Goal: Ask a question

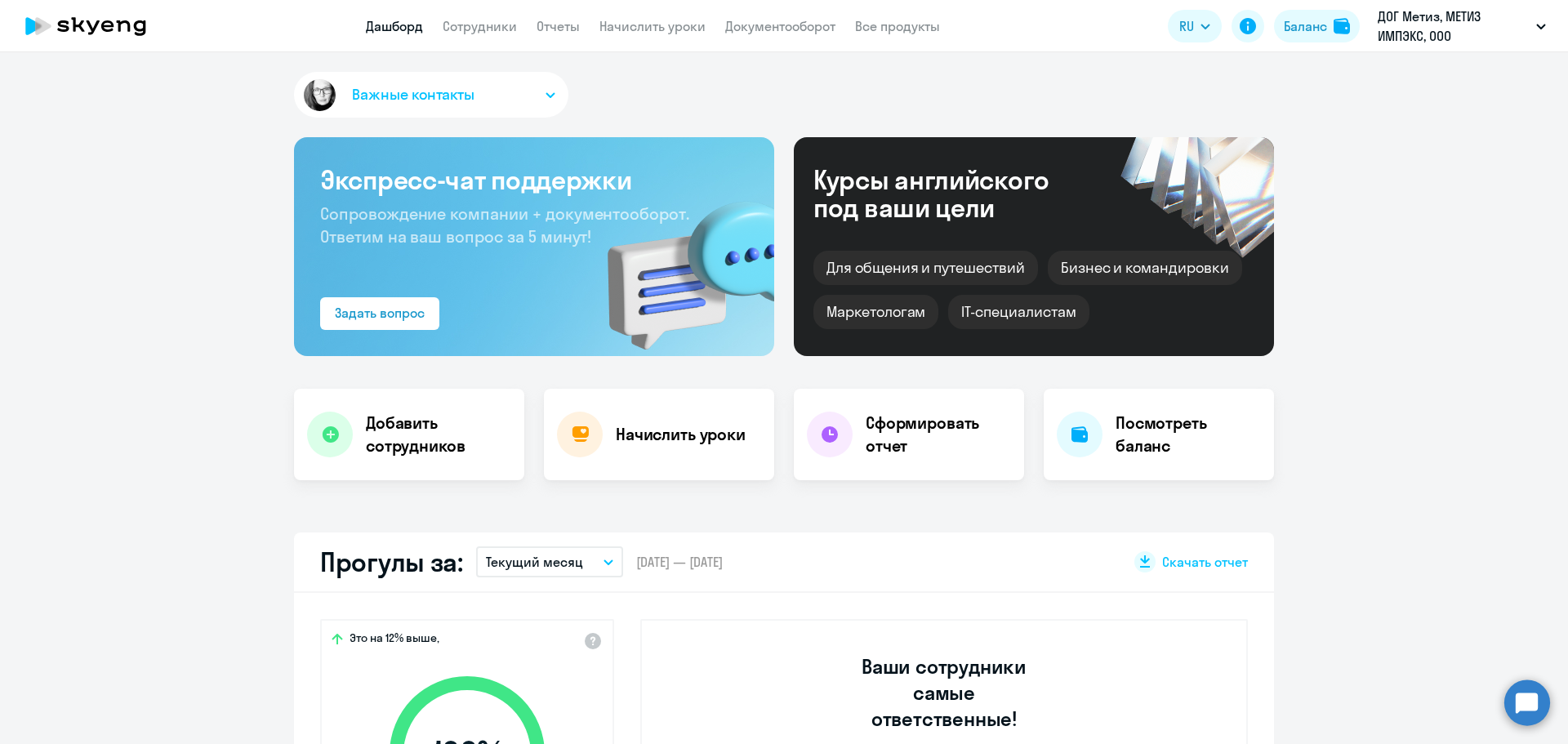
select select "30"
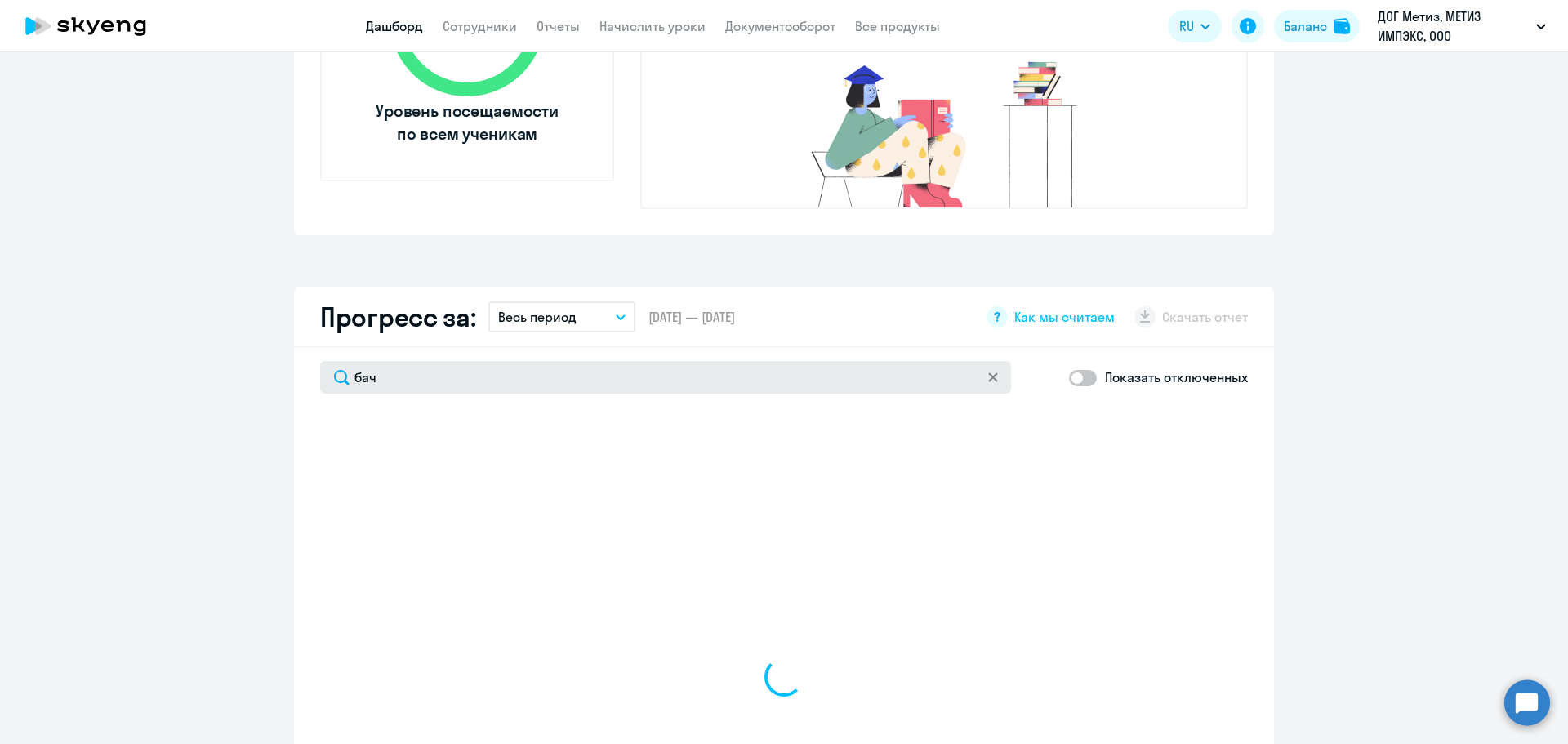
type input "бачу"
select select "30"
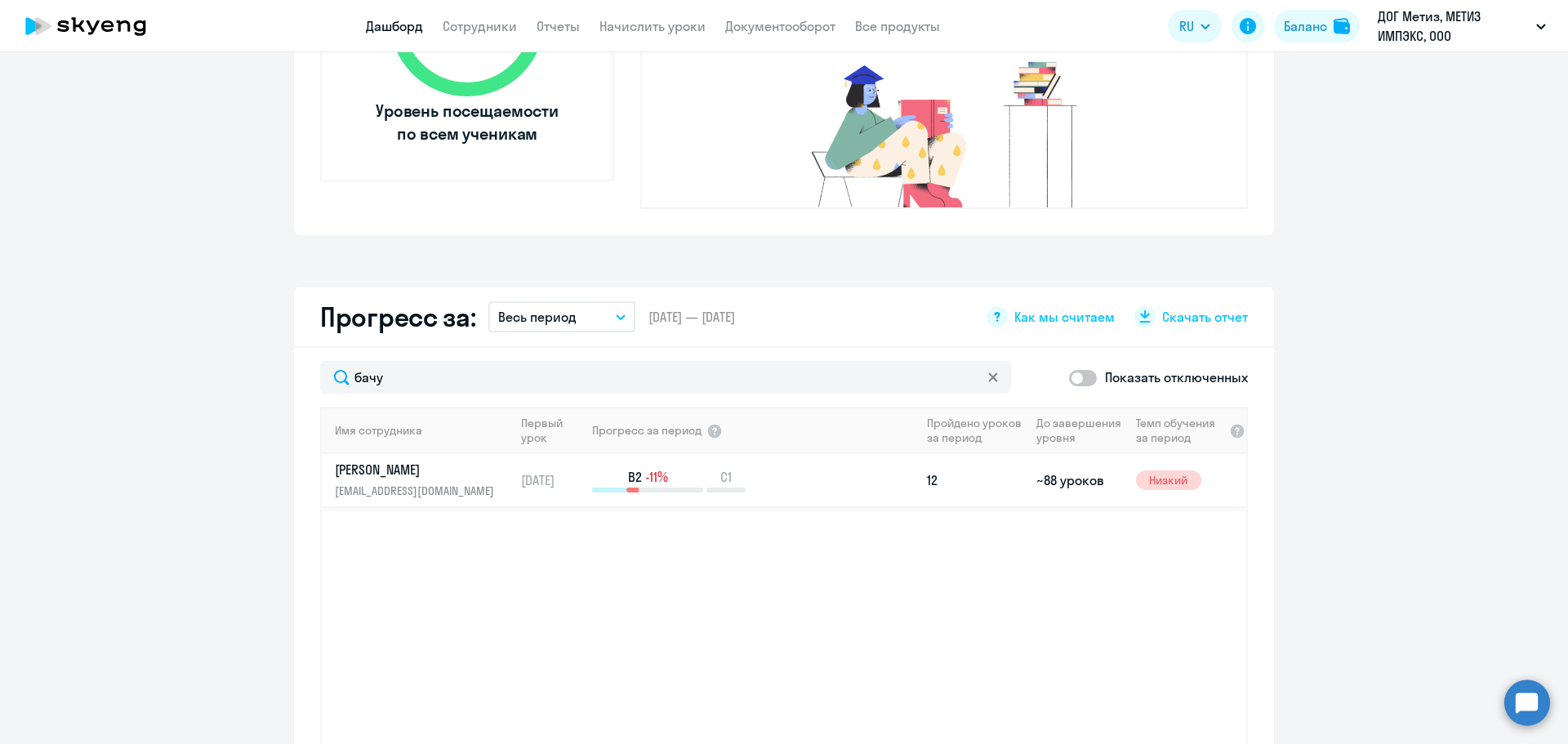
type input "бачу"
click at [828, 476] on td "B2 -11% C1" at bounding box center [755, 480] width 330 height 53
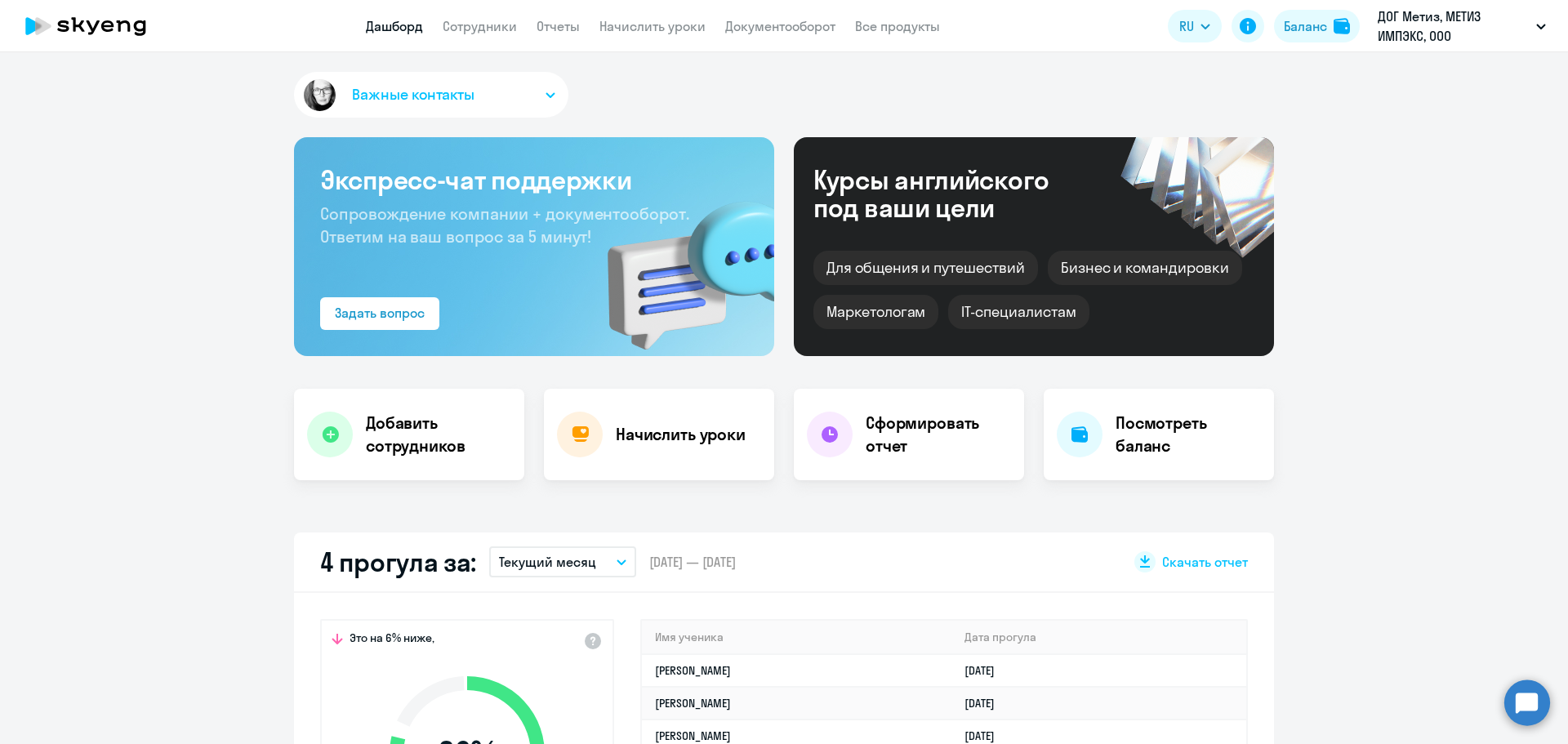
scroll to position [408, 0]
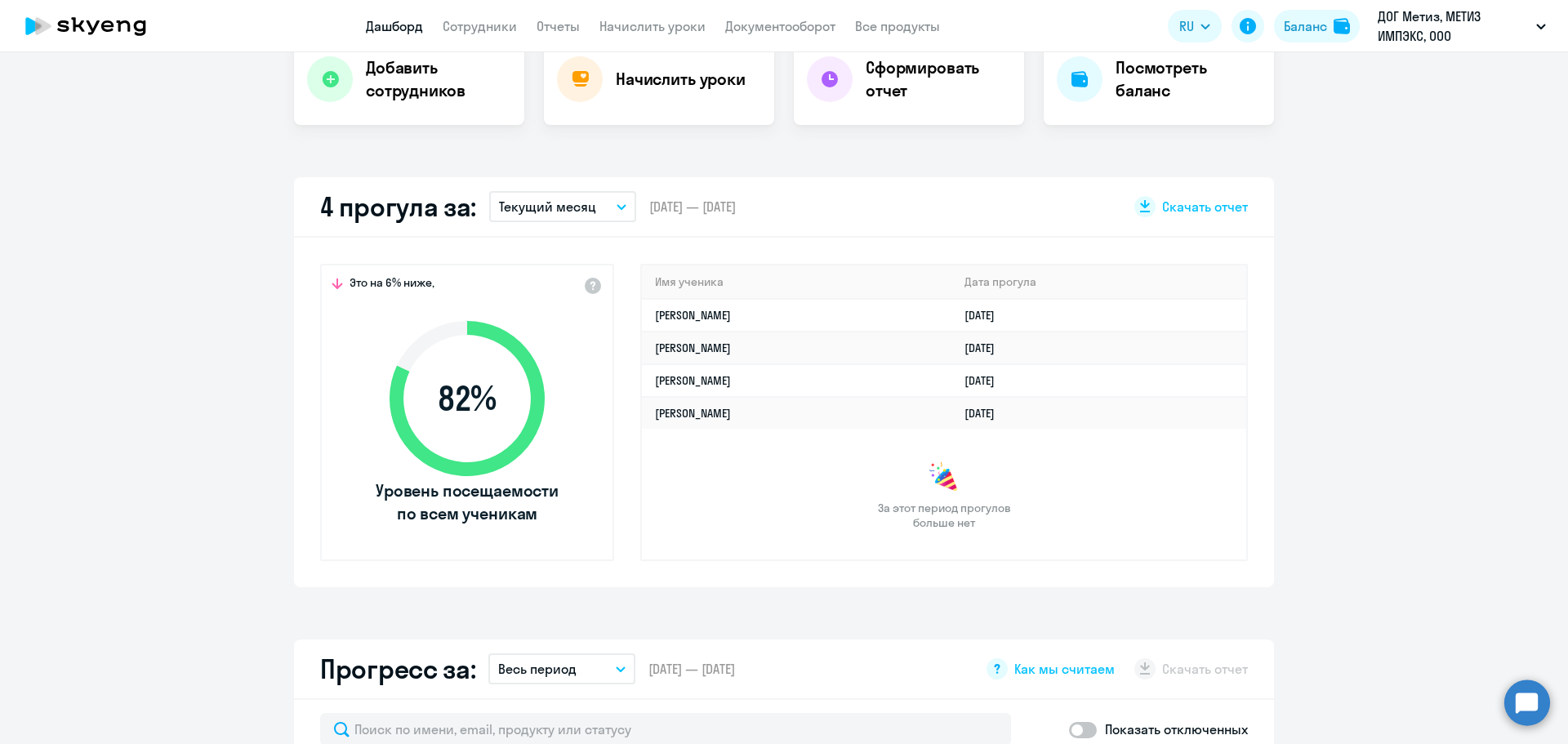
select select "30"
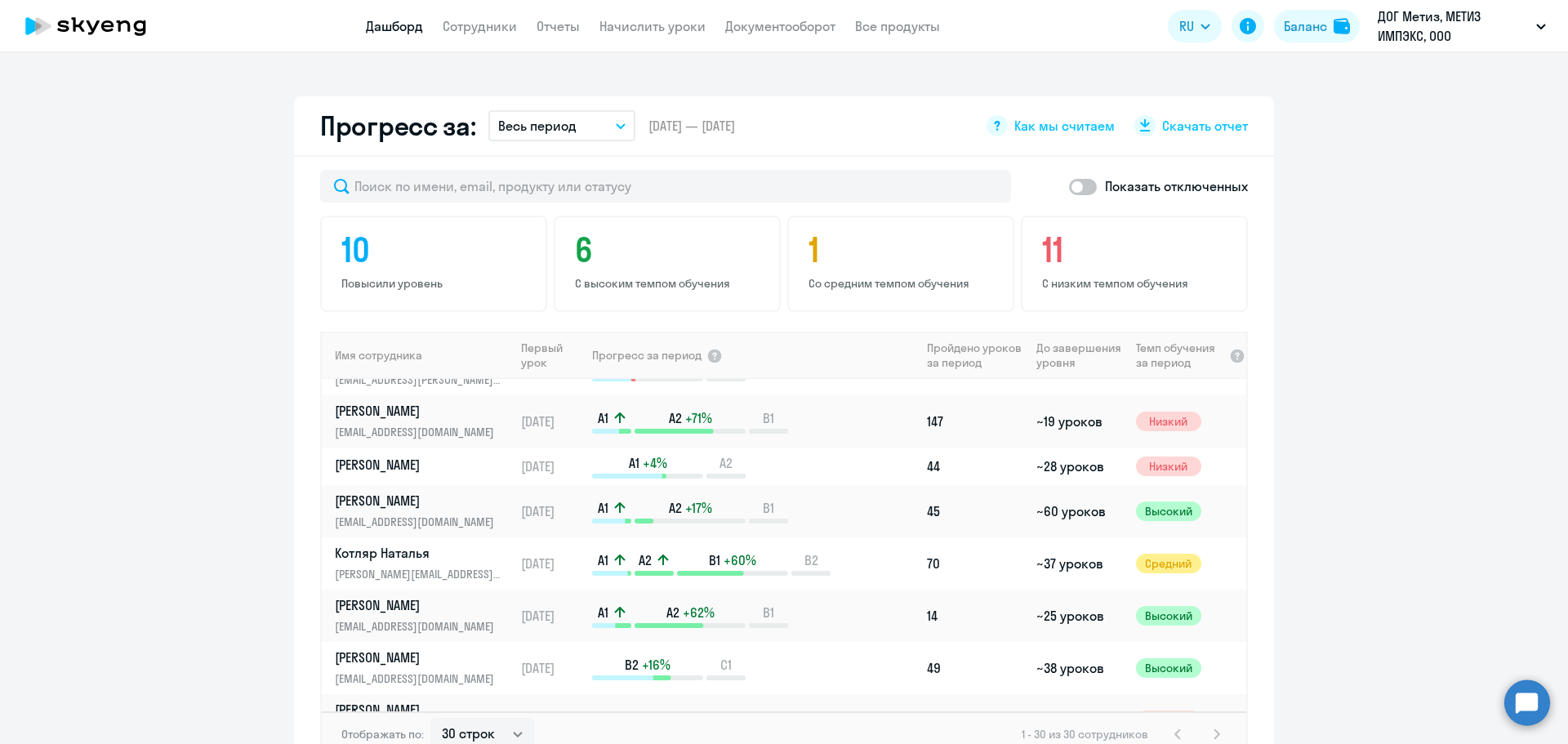
scroll to position [0, 0]
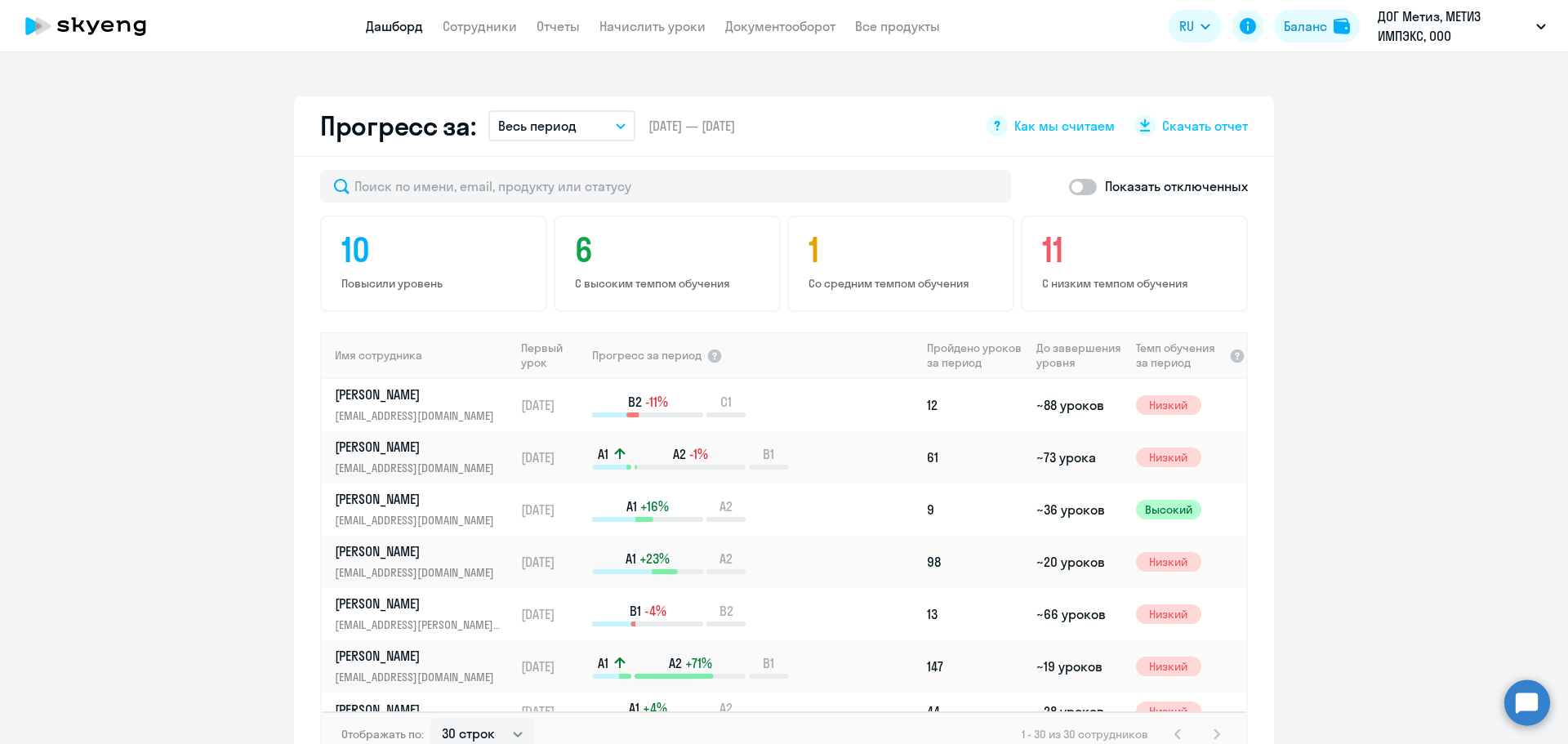
click at [1509, 690] on circle at bounding box center [1527, 702] width 46 height 46
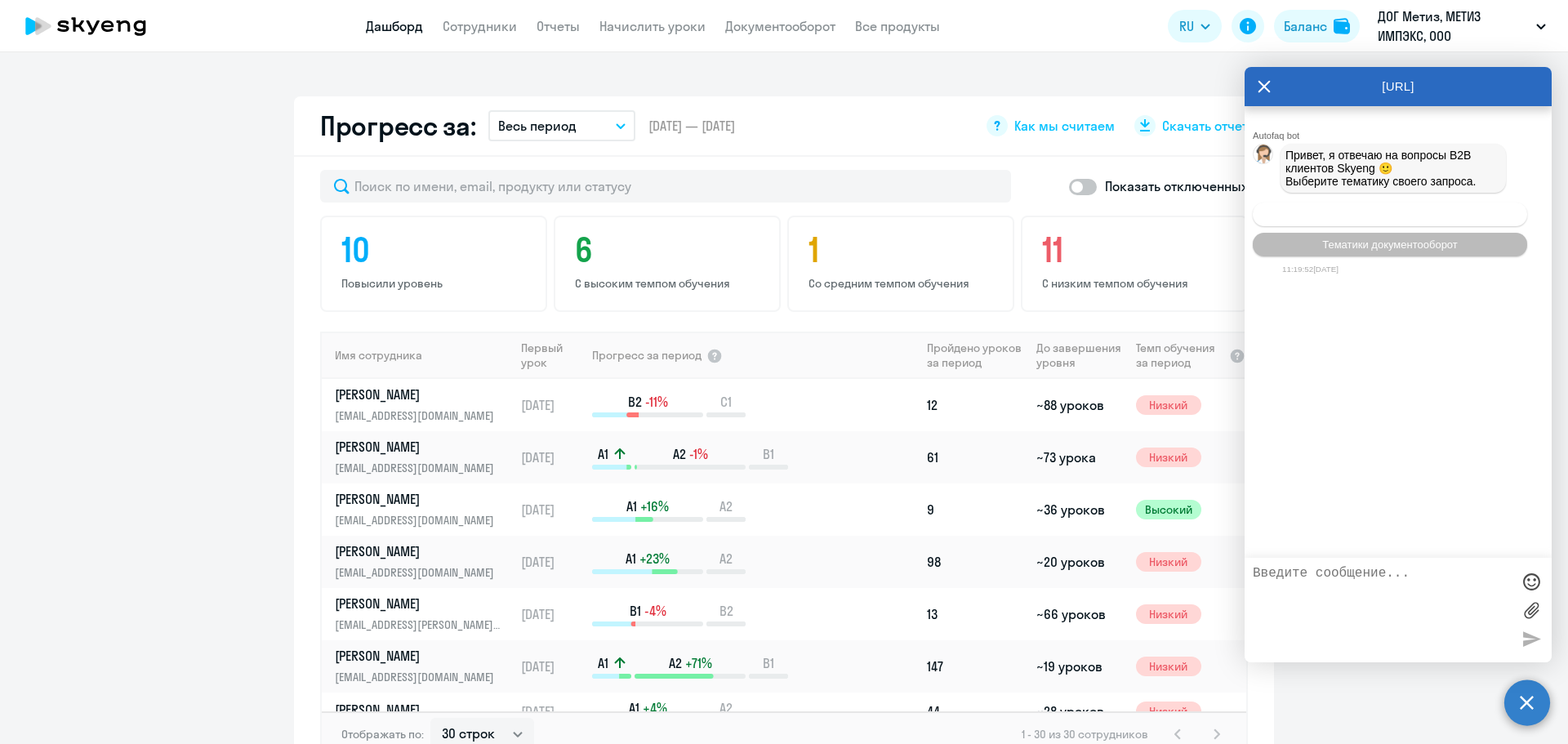
click at [1360, 211] on button "Операционное сопровождение" at bounding box center [1390, 214] width 275 height 23
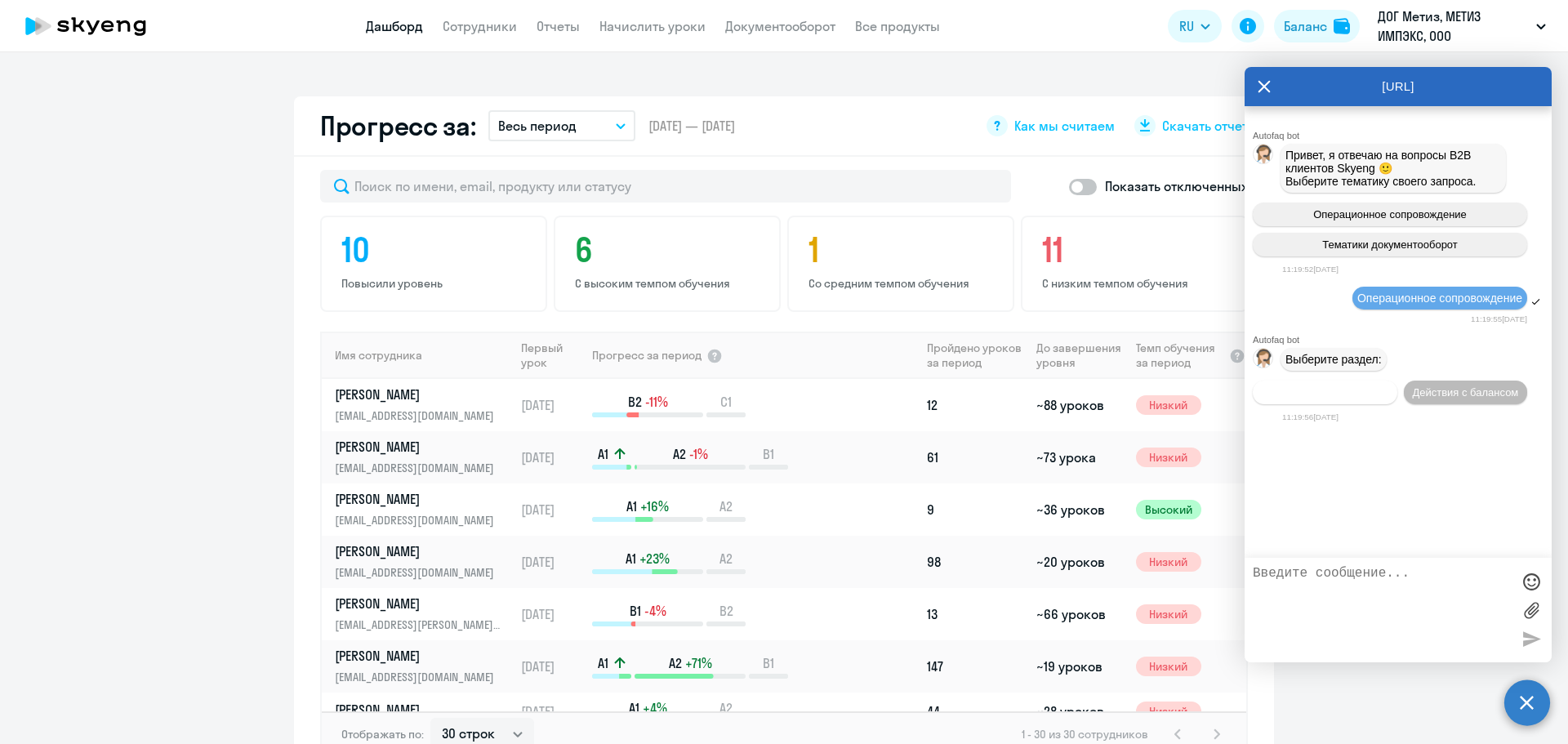
click at [1366, 399] on span "Действия по сотрудникам" at bounding box center [1325, 392] width 127 height 12
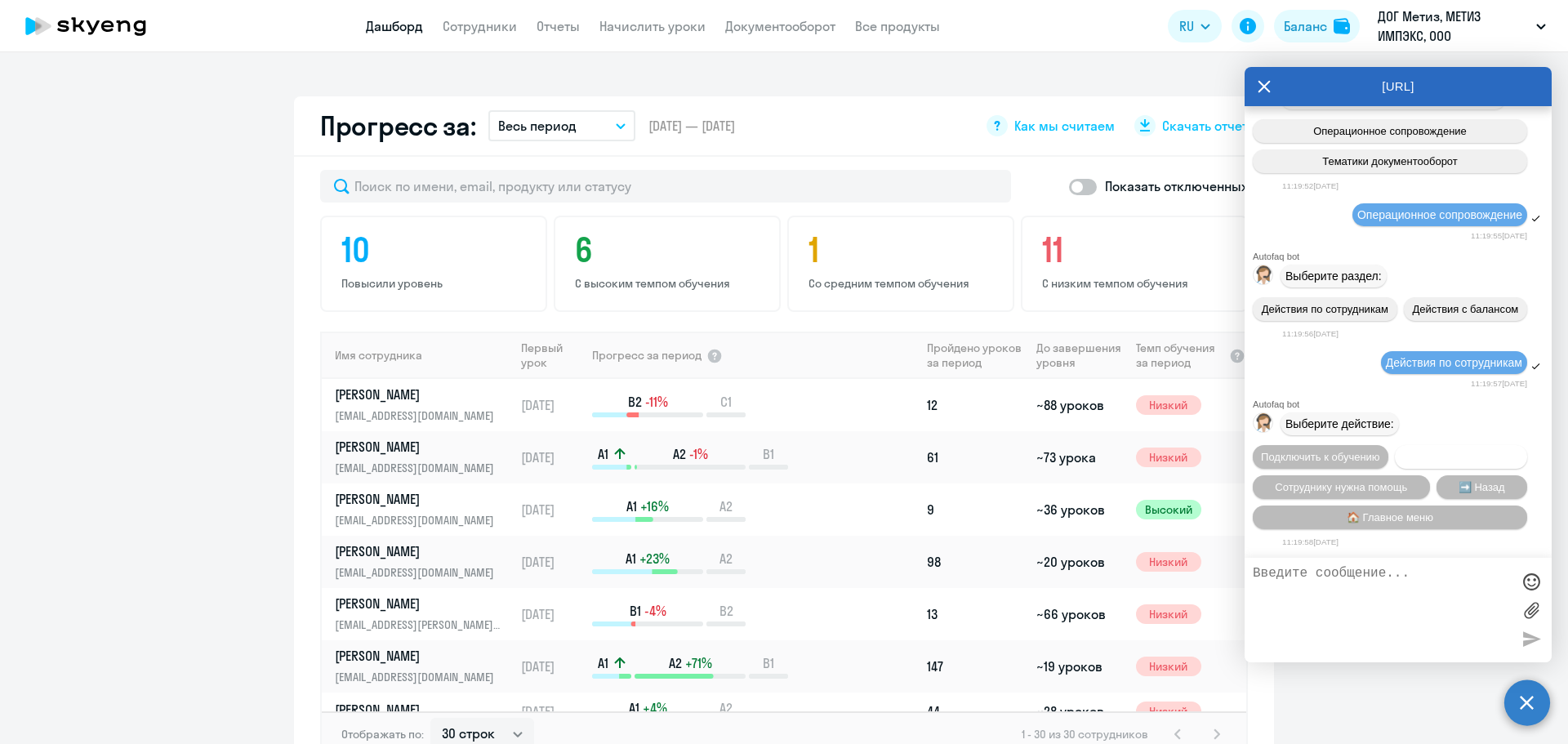
click at [1430, 450] on span "Отключить от обучения" at bounding box center [1461, 456] width 116 height 12
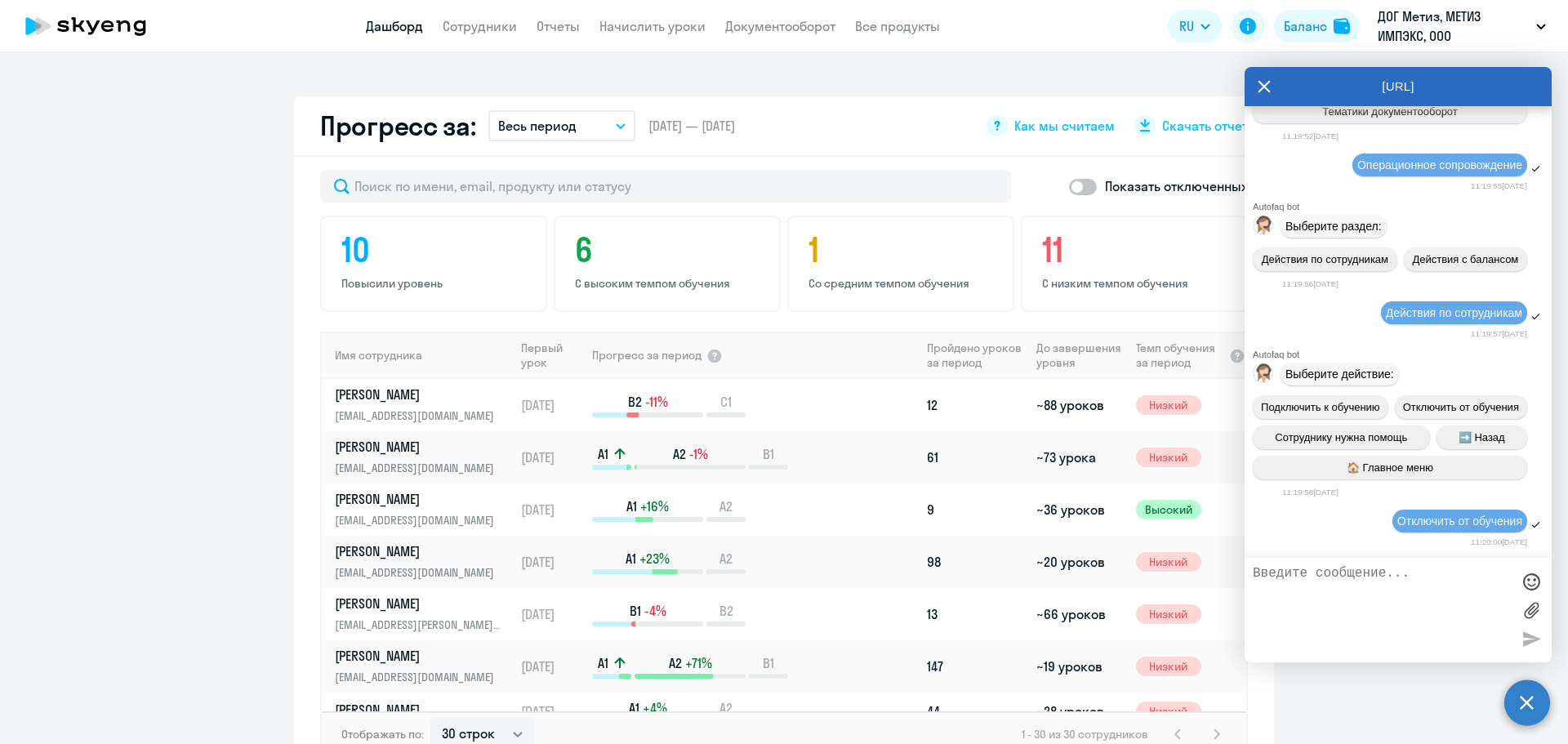
scroll to position [385, 0]
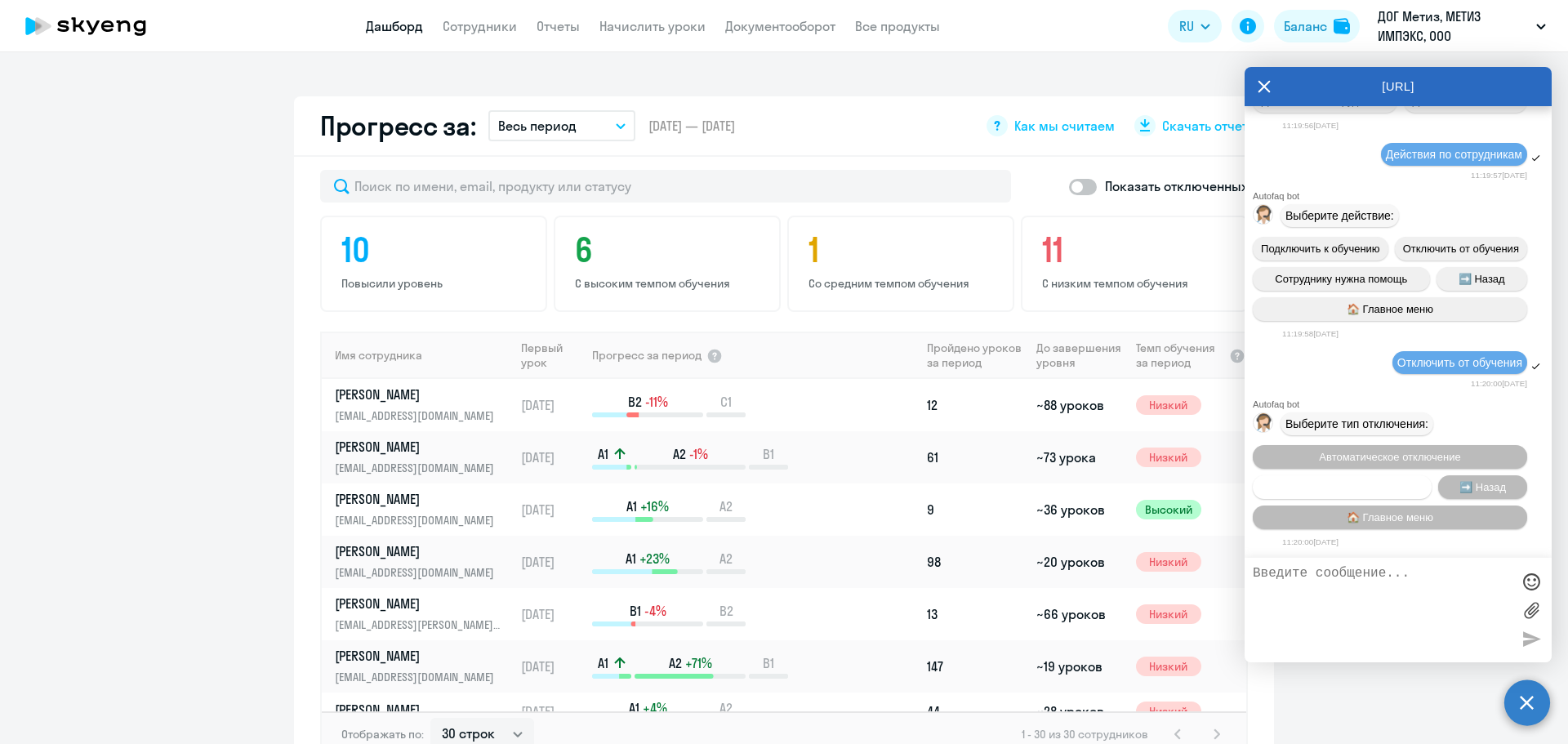
click at [1381, 490] on button "Запланировать отключение" at bounding box center [1342, 487] width 179 height 23
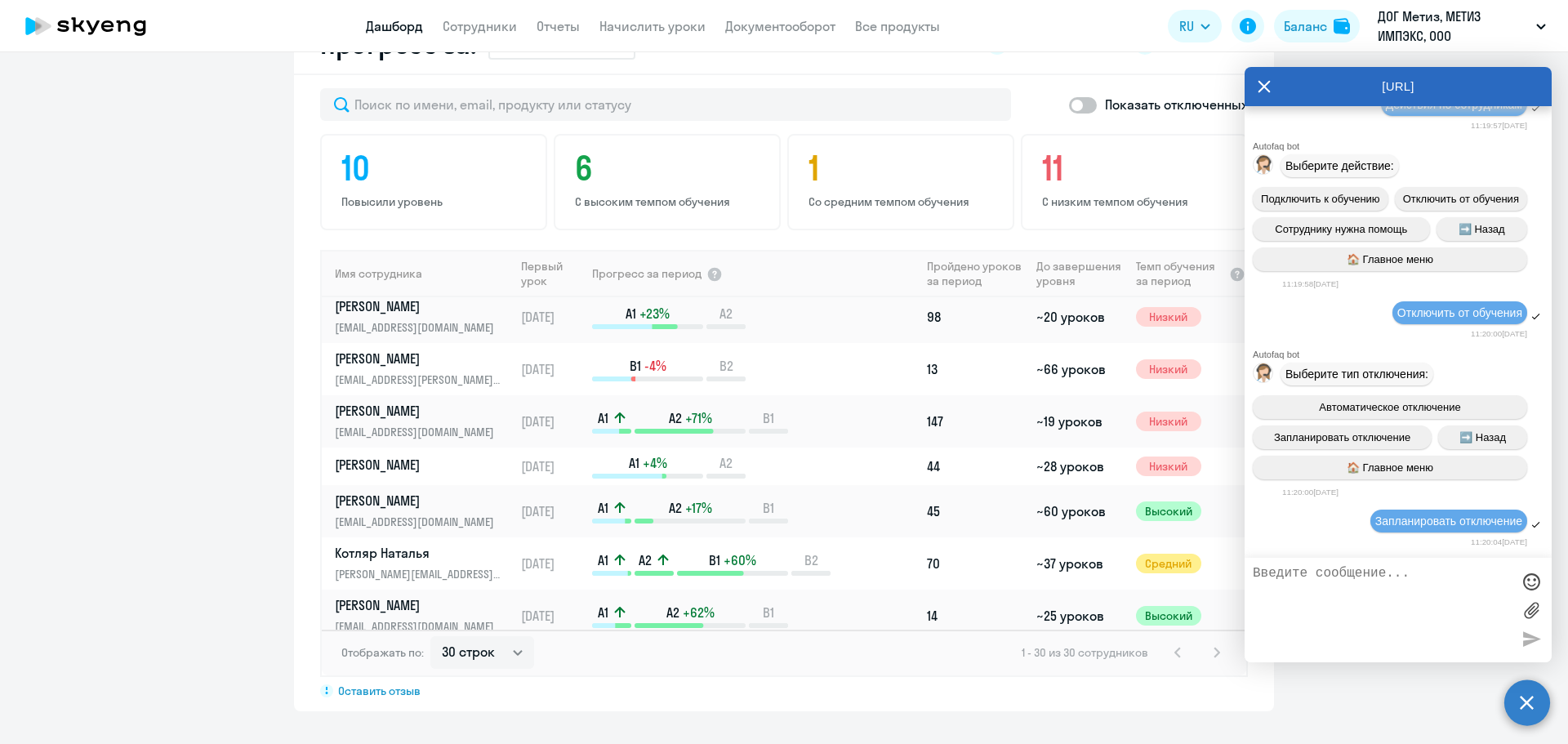
scroll to position [653, 0]
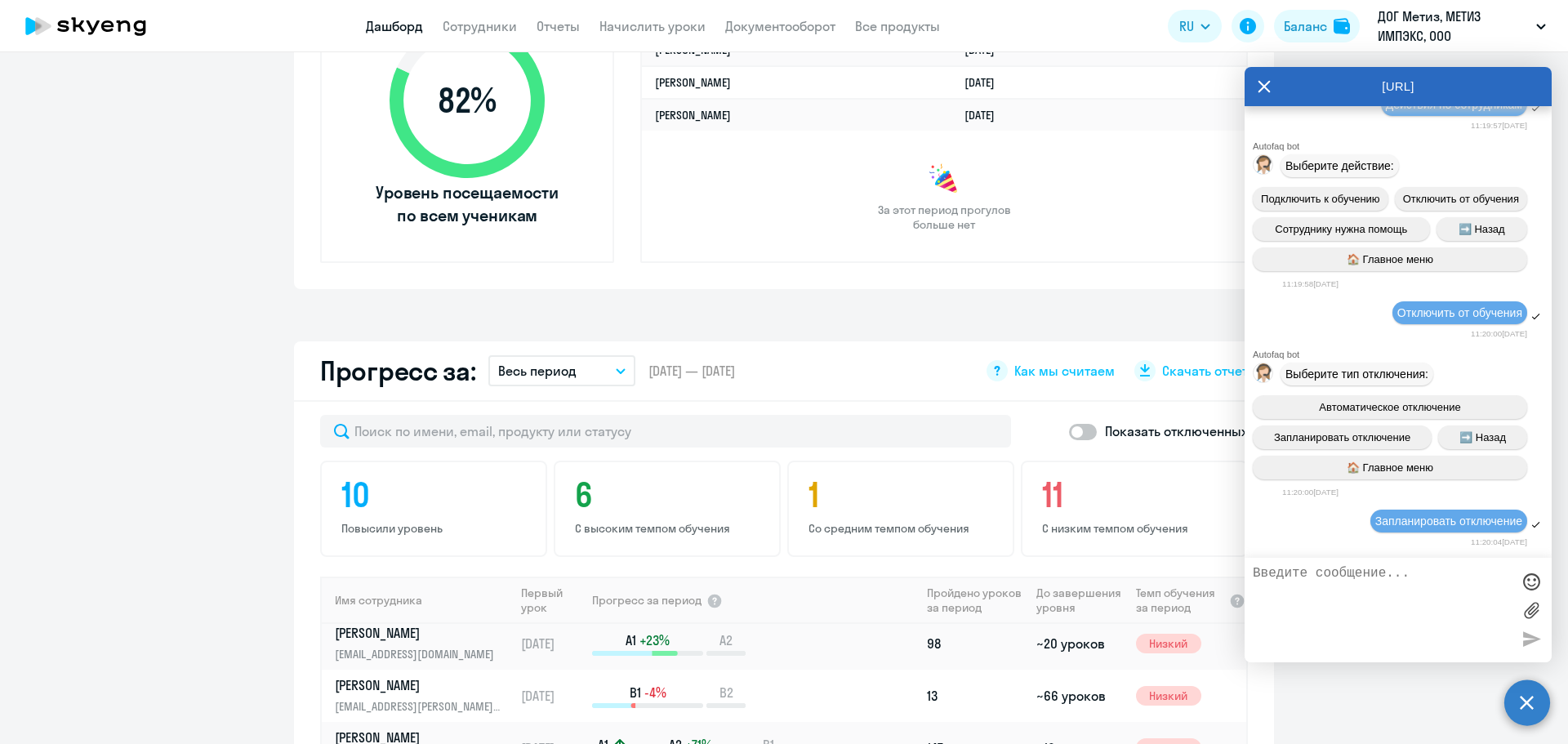
click at [684, 15] on app-header "Дашборд Сотрудники Отчеты Начислить уроки Документооборот Все продукты Дашборд …" at bounding box center [784, 26] width 1568 height 53
click at [684, 19] on link "Начислить уроки" at bounding box center [652, 26] width 106 height 16
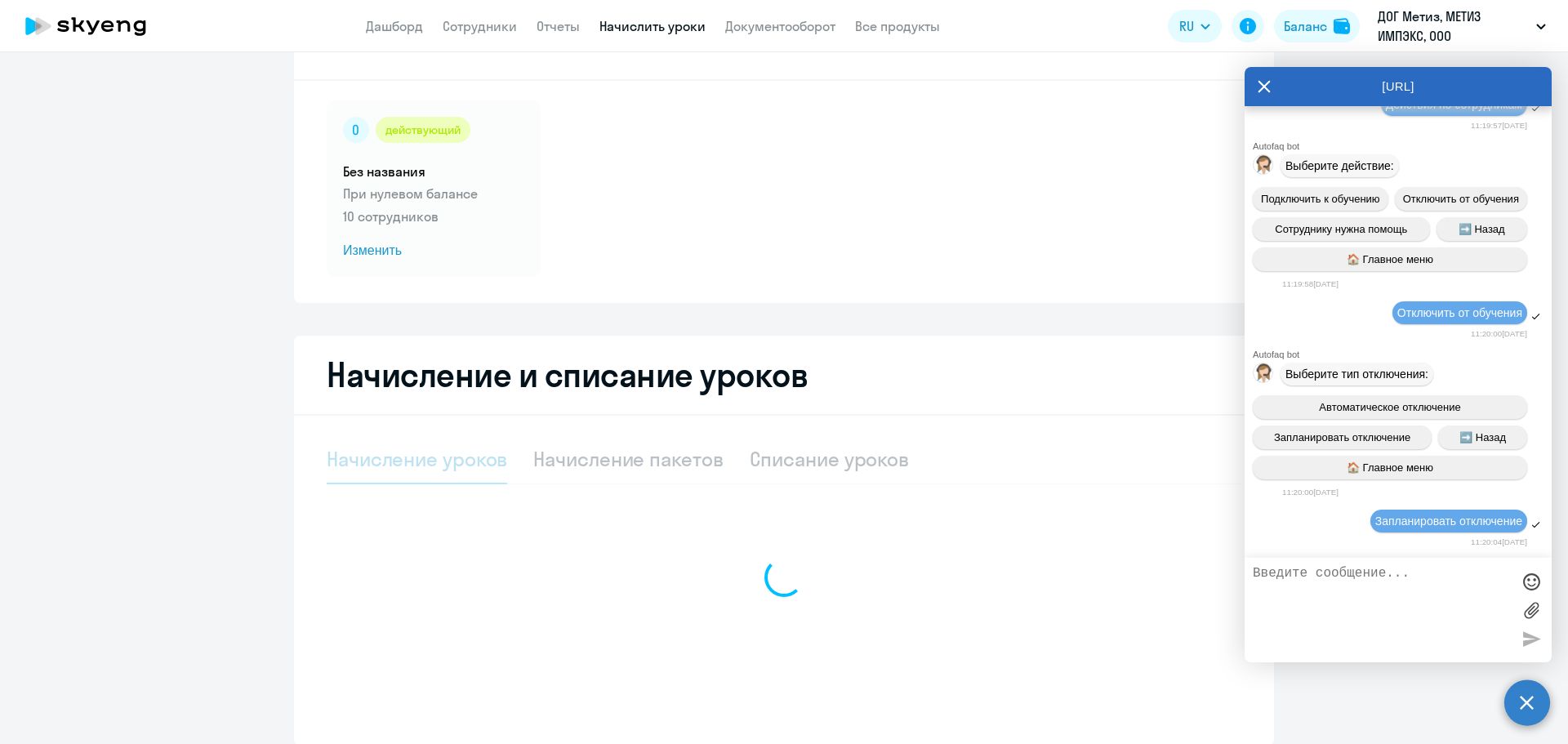
select select "10"
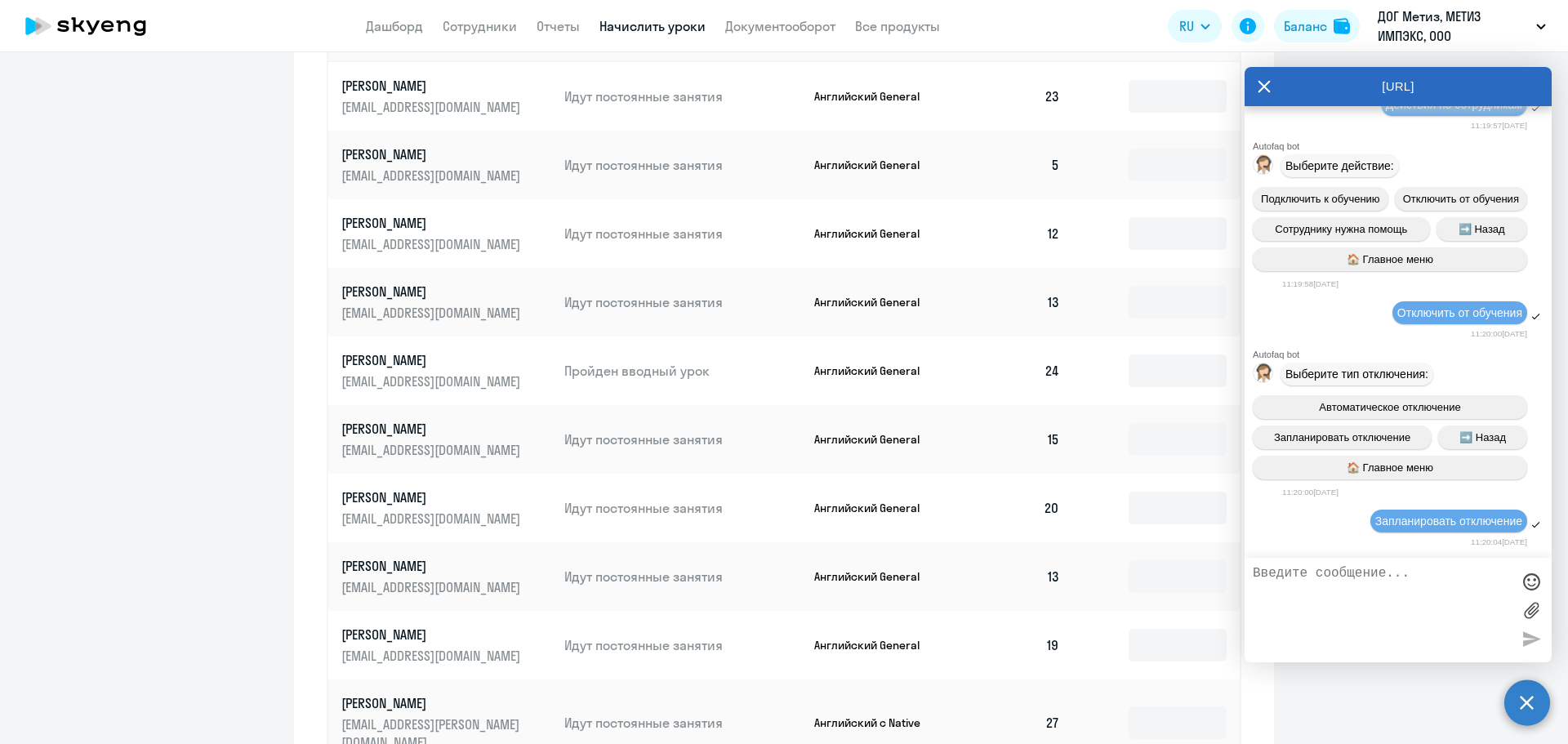
scroll to position [863, 0]
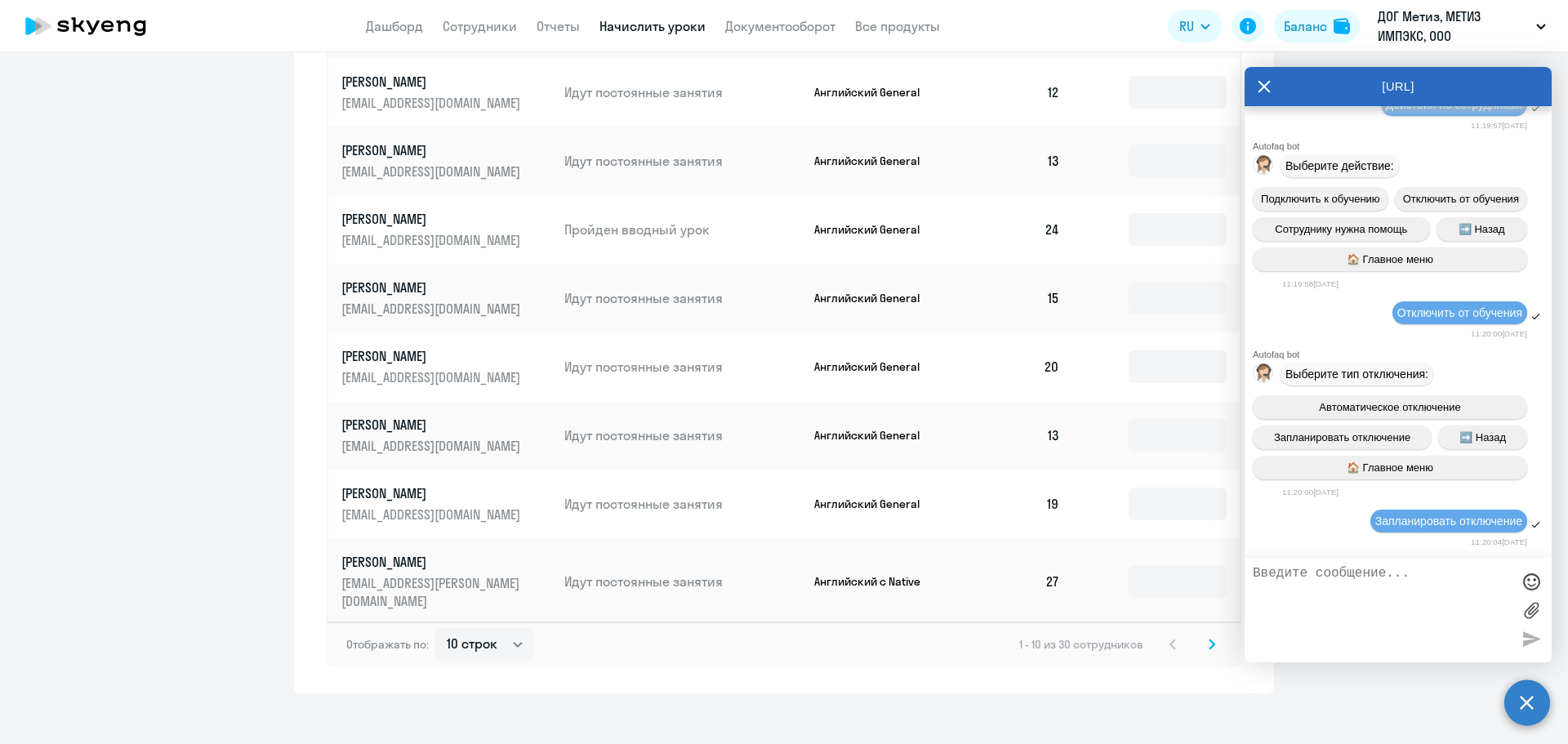
click at [1209, 638] on icon at bounding box center [1212, 643] width 7 height 11
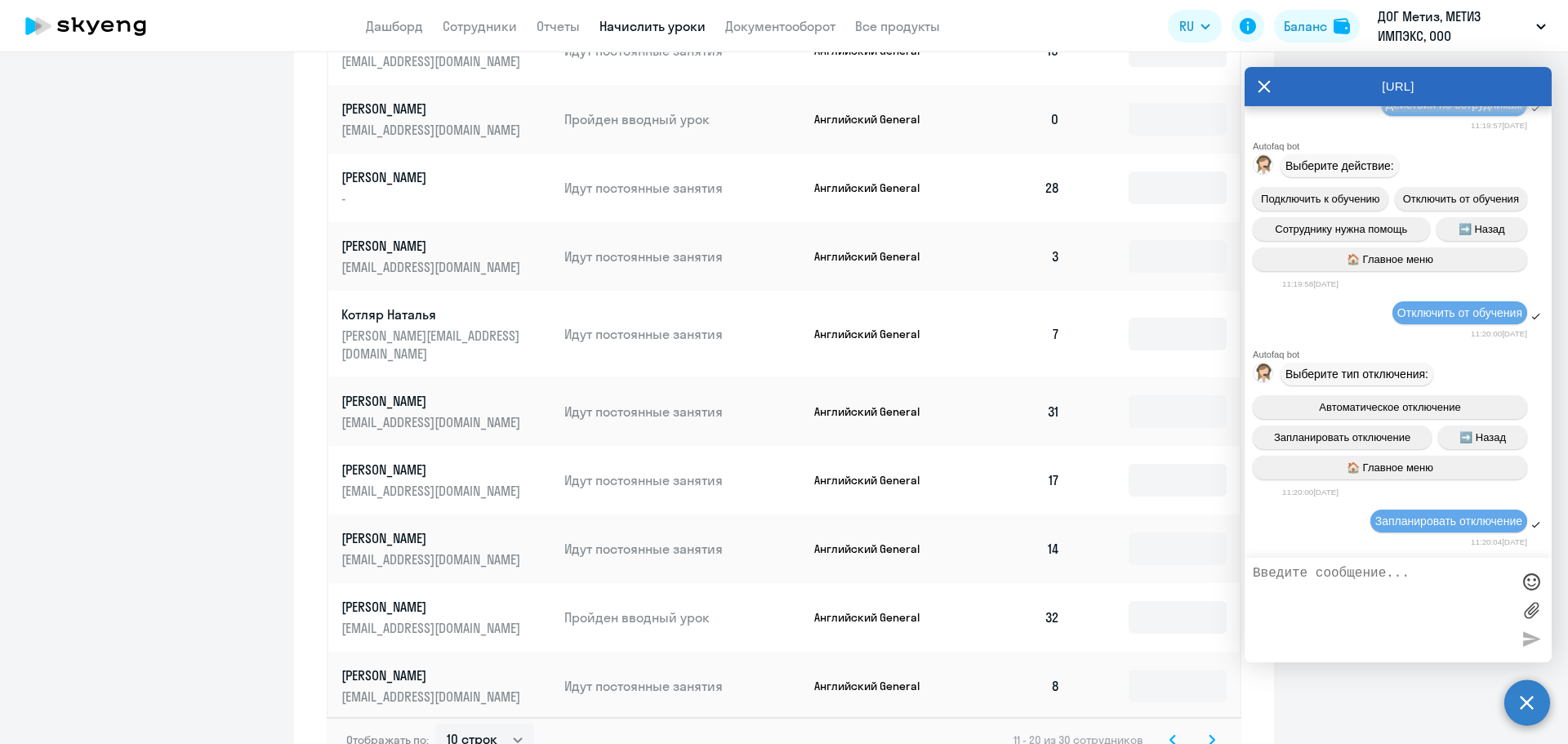
scroll to position [781, 0]
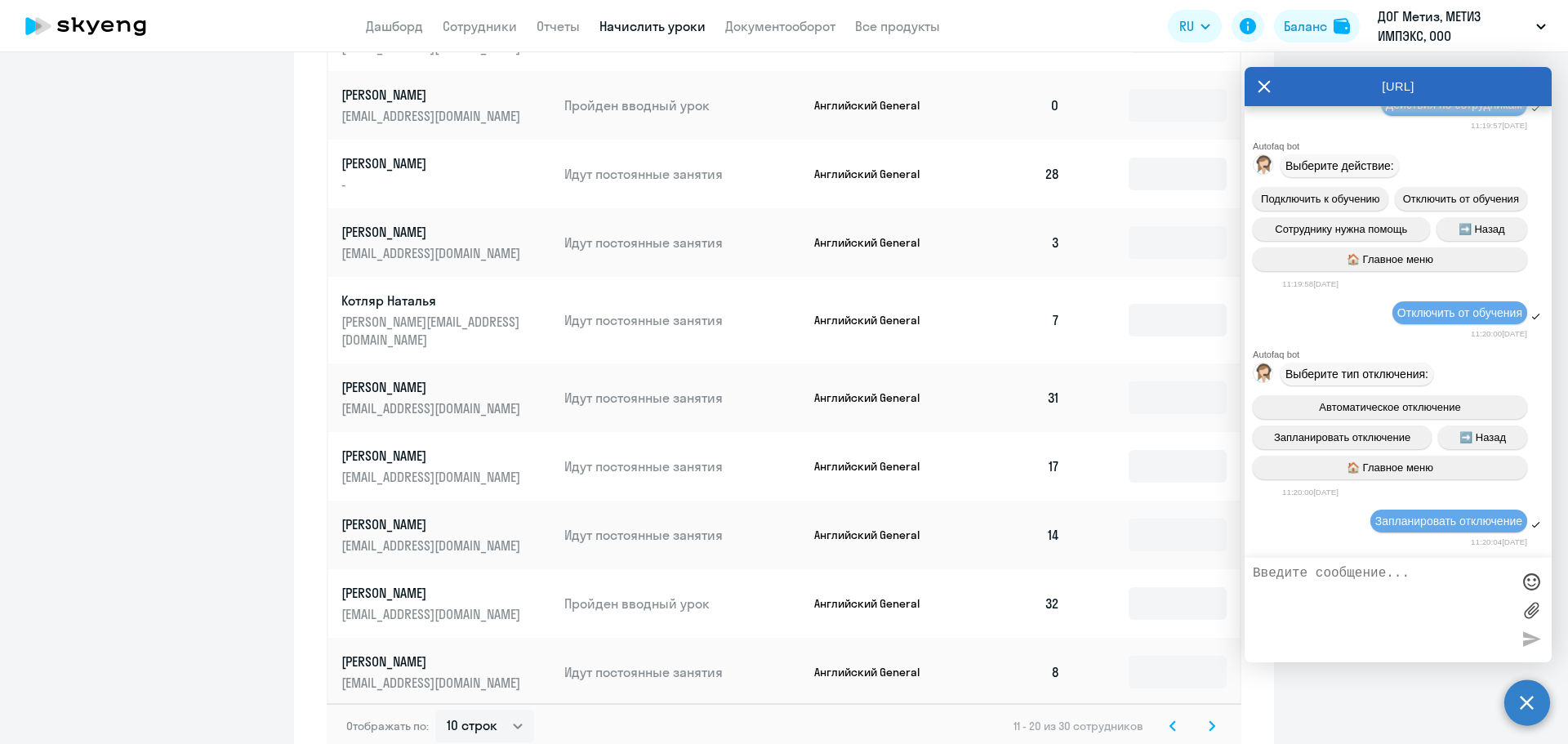
click at [1209, 720] on icon at bounding box center [1212, 725] width 7 height 11
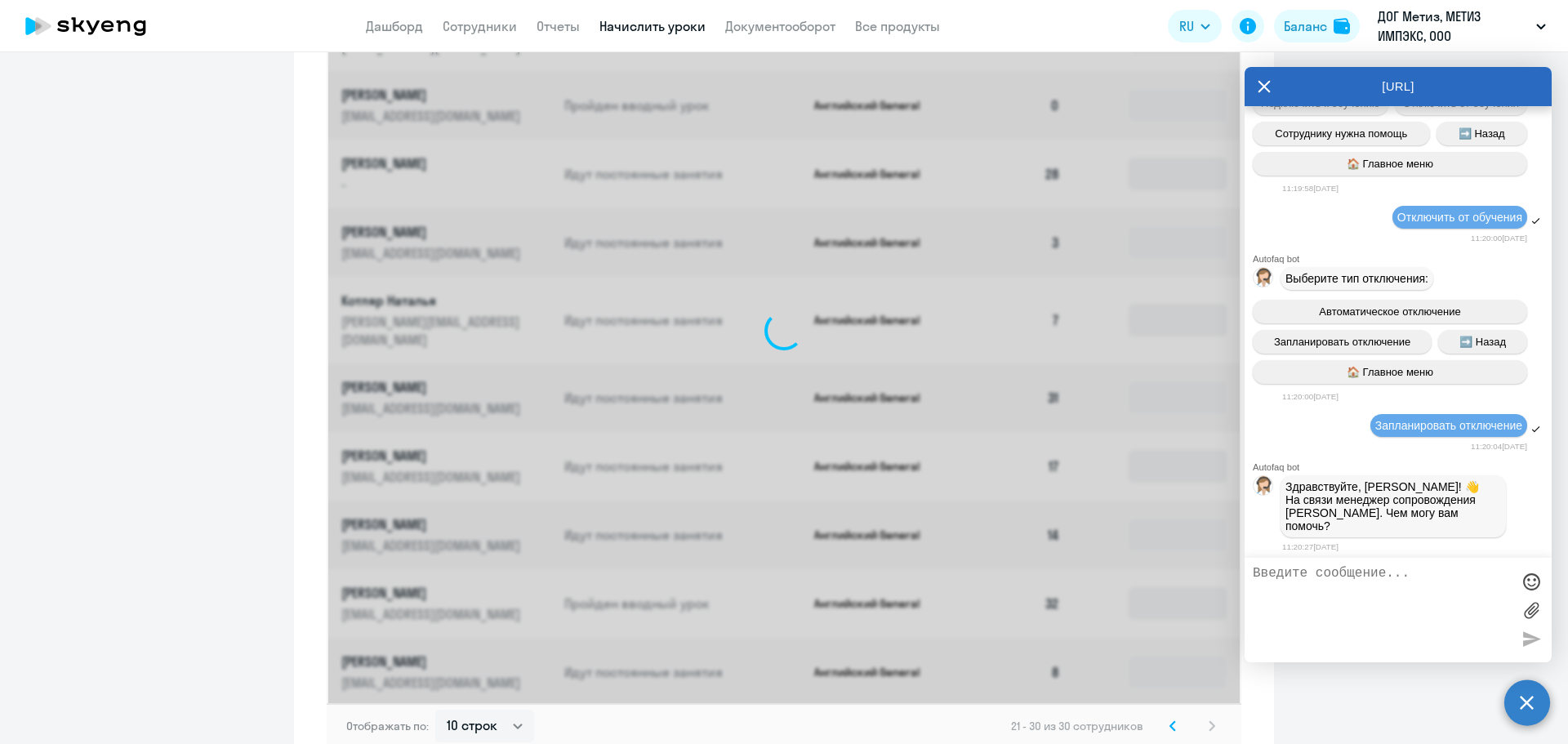
scroll to position [530, 0]
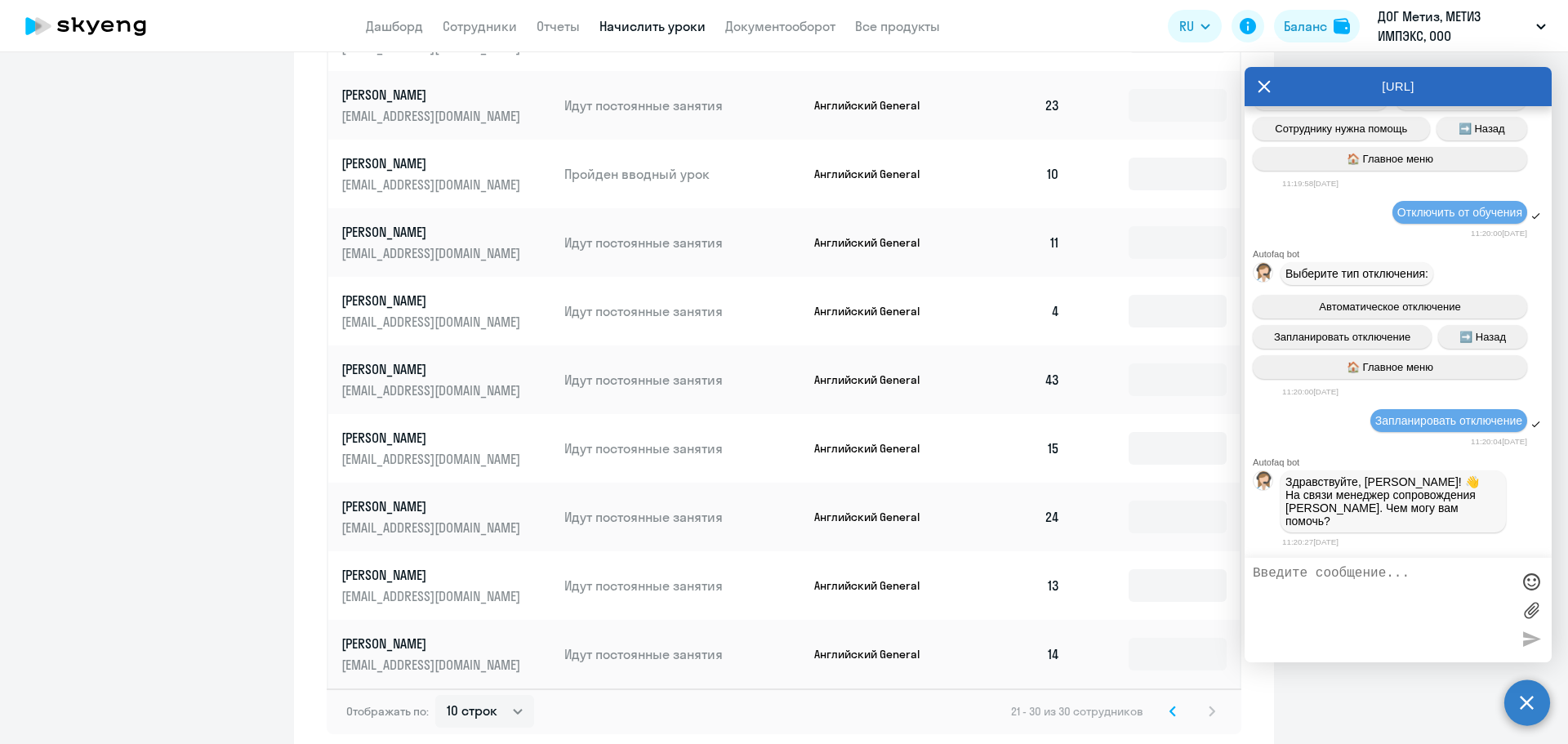
click at [1293, 582] on textarea at bounding box center [1382, 610] width 258 height 88
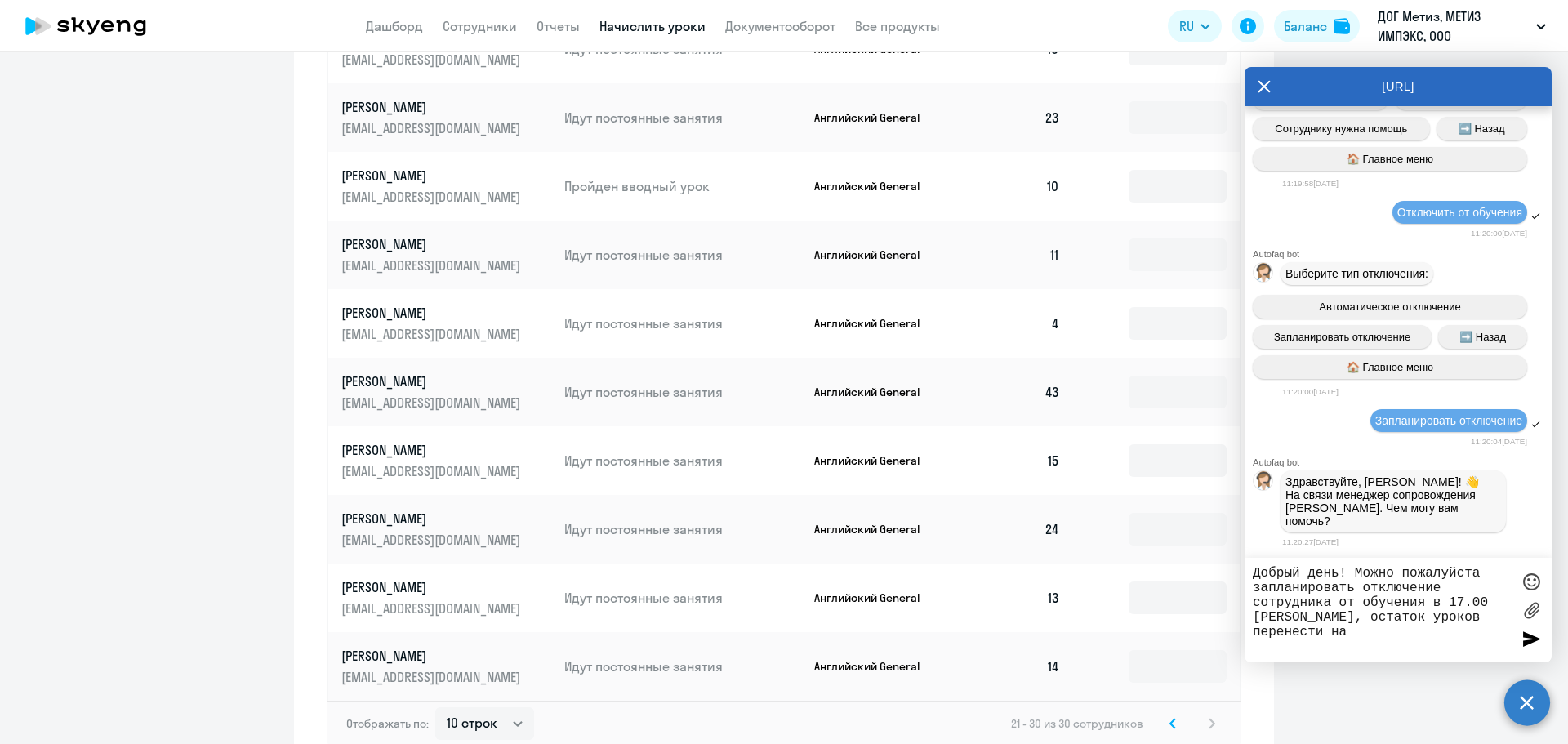
scroll to position [781, 0]
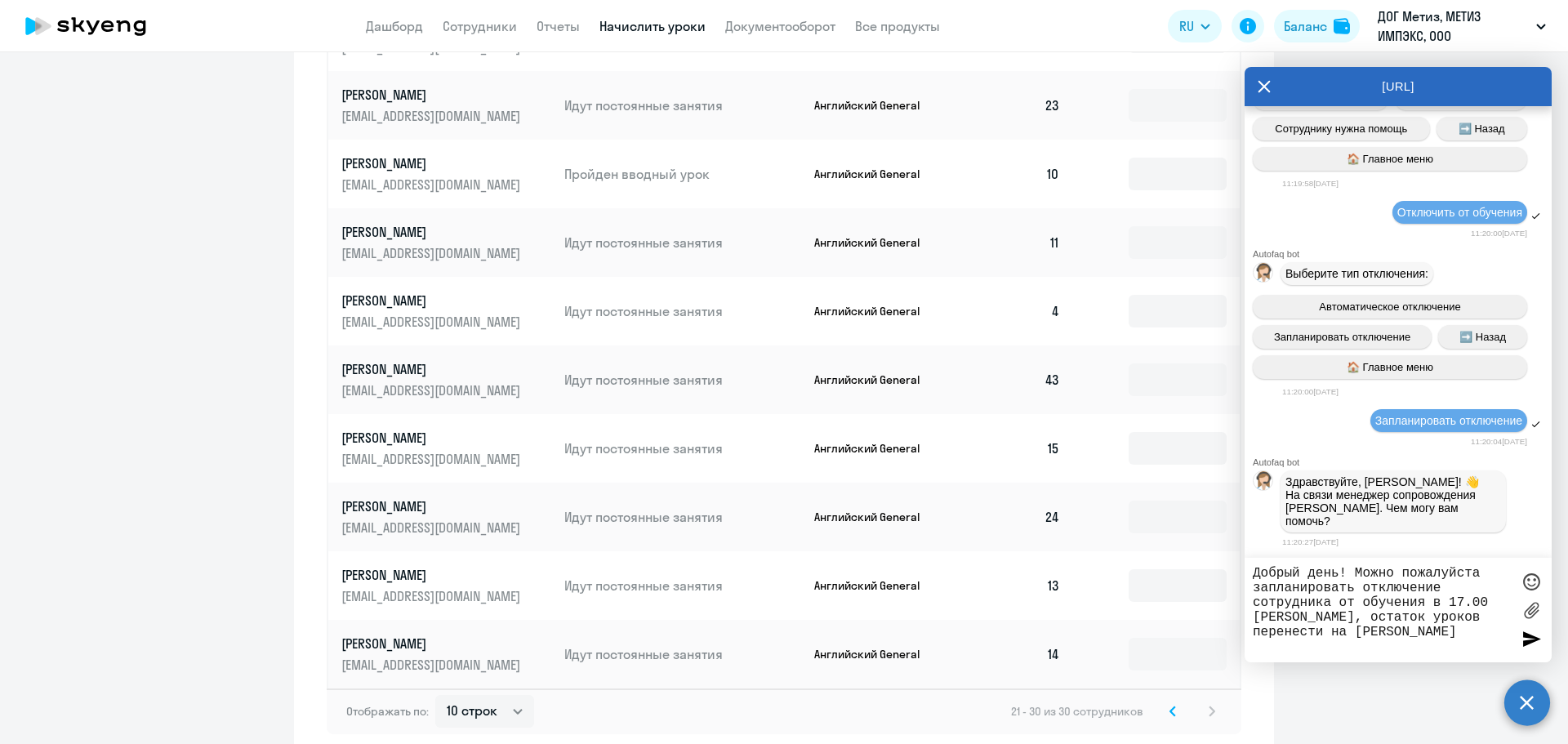
type textarea "Добрый день! Можно пожалуйста запланировать отключение сотрудника от обучения в…"
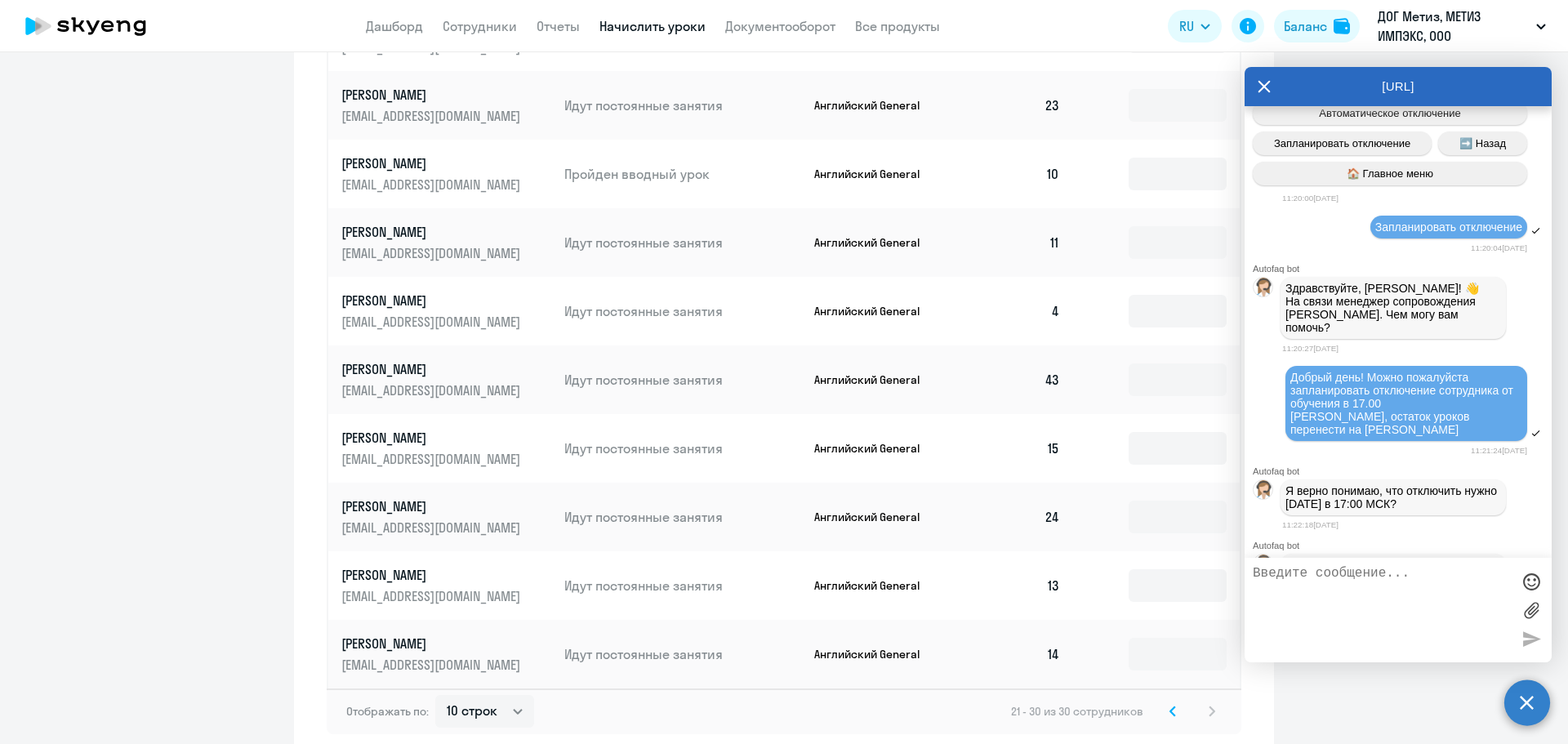
scroll to position [818, 0]
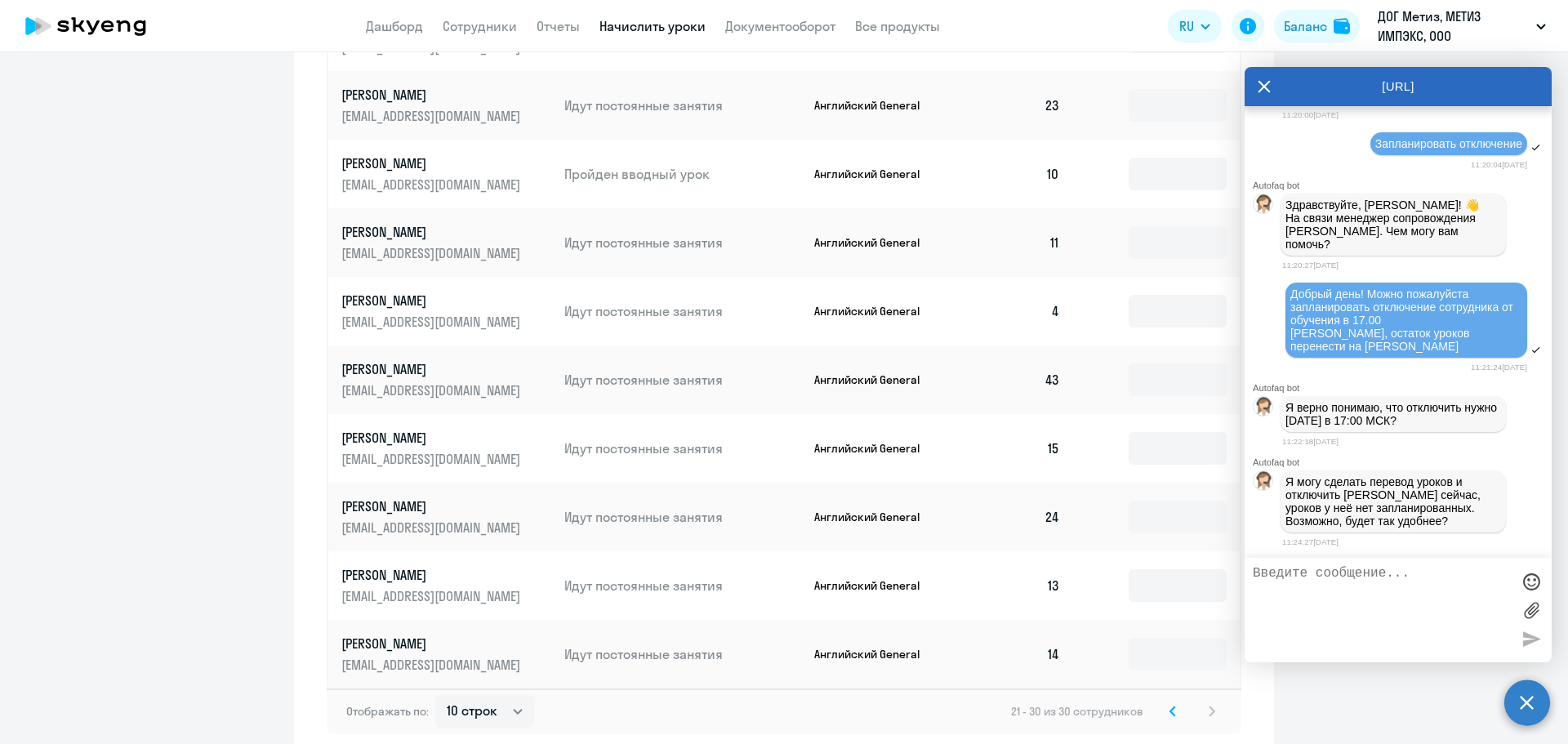
click at [1400, 578] on textarea at bounding box center [1382, 610] width 258 height 88
type textarea "Лучше запланированное отключение"
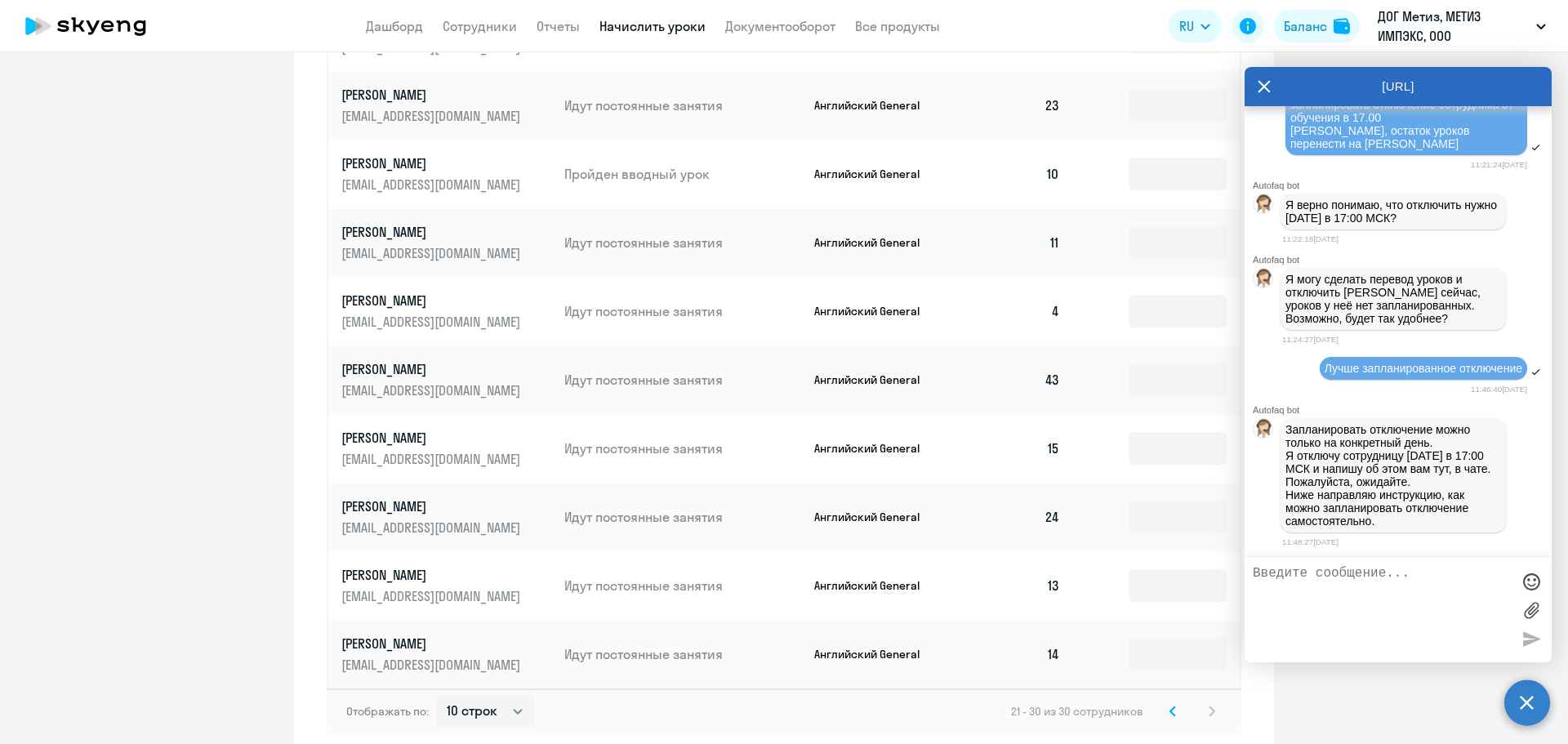
scroll to position [1849, 0]
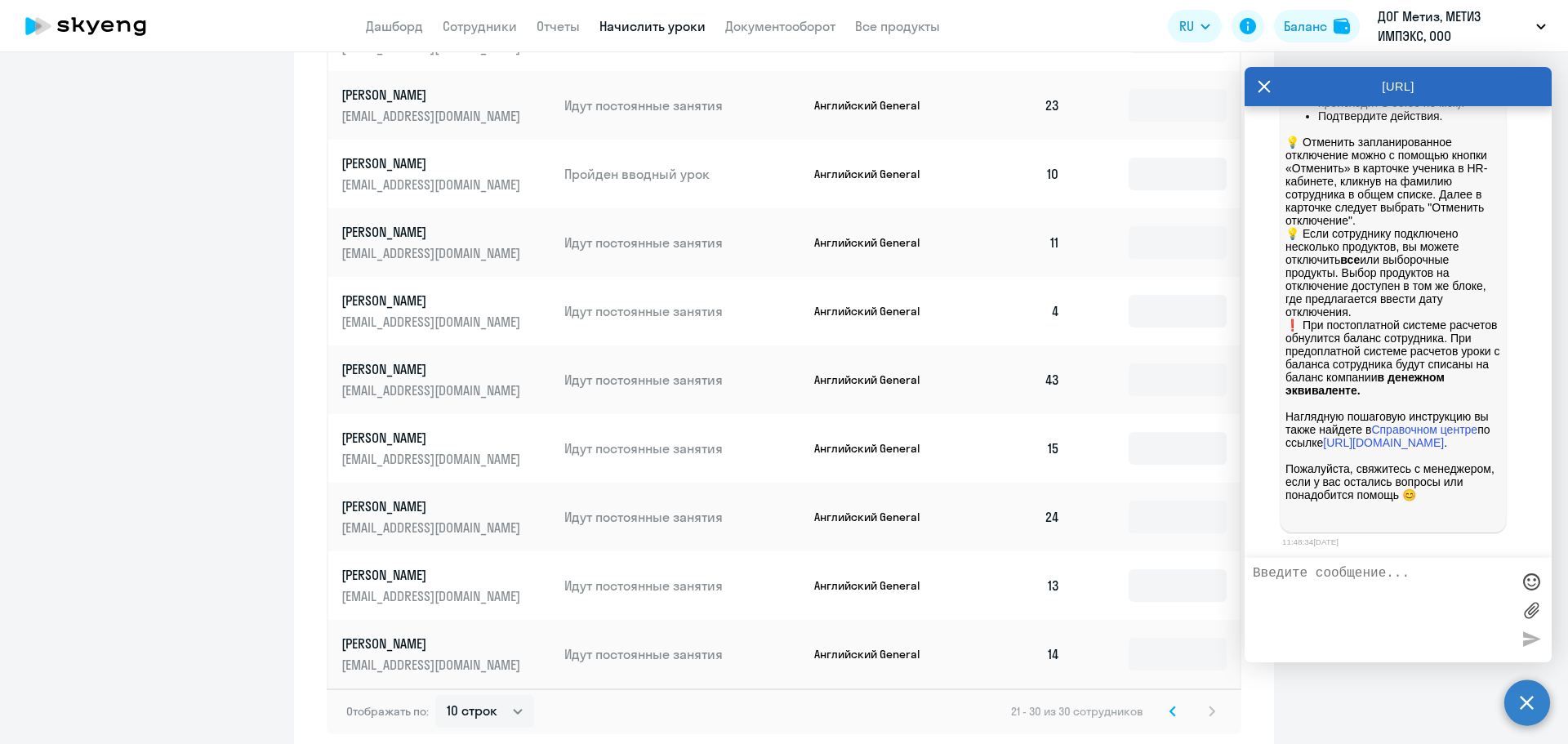
type textarea "[PERSON_NAME]"
click at [1400, 579] on textarea at bounding box center [1382, 610] width 258 height 88
